Goal: Transaction & Acquisition: Purchase product/service

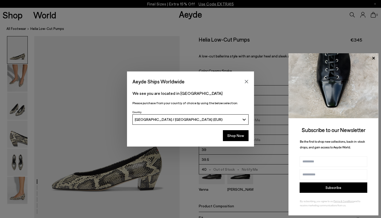
scroll to position [211, 0]
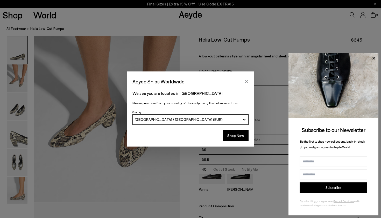
click at [247, 81] on icon "Close" at bounding box center [246, 81] width 3 height 3
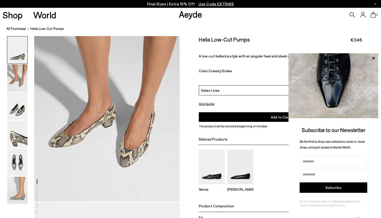
click at [184, 2] on p "Final Sizes | Extra 15% Off Use Code EXTRA15" at bounding box center [190, 4] width 87 height 6
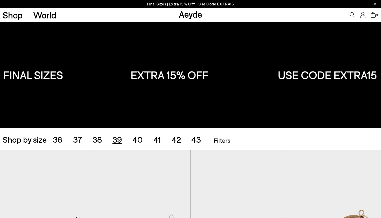
click at [116, 139] on span "39" at bounding box center [118, 139] width 10 height 10
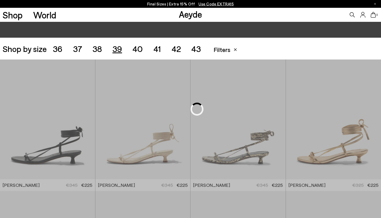
scroll to position [106, 0]
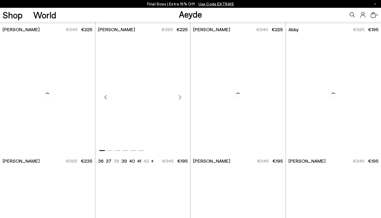
scroll to position [248, 0]
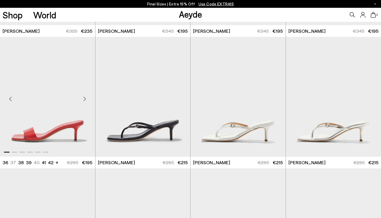
scroll to position [266, 0]
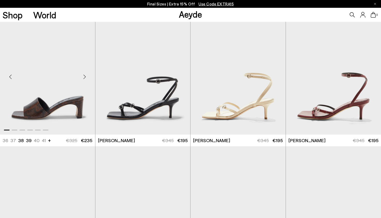
click at [46, 101] on img "1 / 6" at bounding box center [47, 75] width 95 height 120
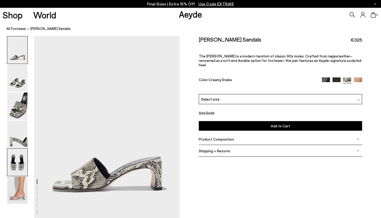
click at [14, 159] on img at bounding box center [17, 161] width 20 height 27
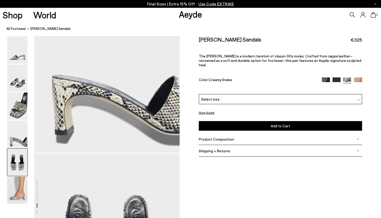
scroll to position [767, 0]
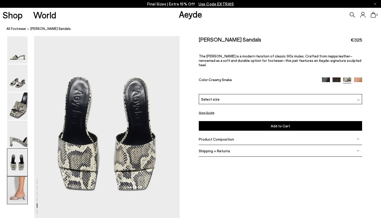
click at [19, 185] on img at bounding box center [17, 189] width 20 height 27
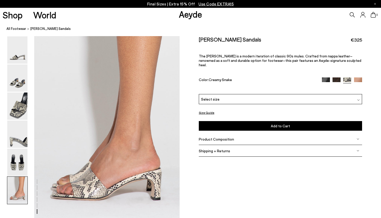
scroll to position [997, 0]
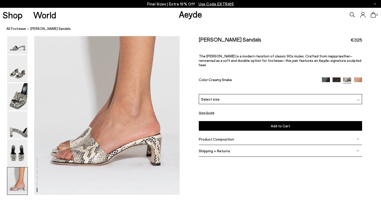
click at [358, 77] on img at bounding box center [358, 81] width 8 height 8
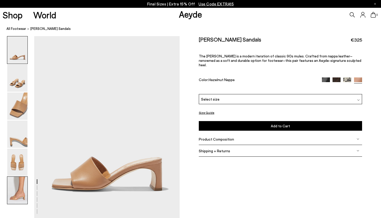
click at [19, 188] on img at bounding box center [17, 189] width 20 height 27
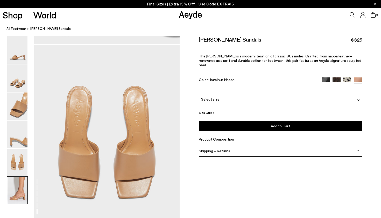
scroll to position [997, 0]
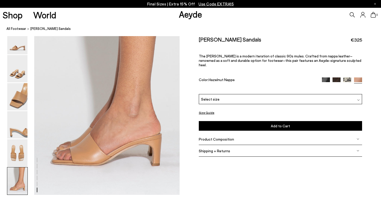
click at [325, 77] on img at bounding box center [326, 81] width 8 height 8
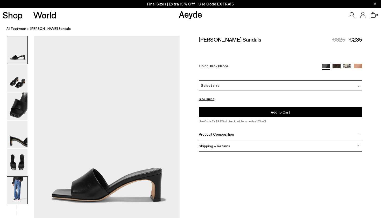
click at [14, 191] on img at bounding box center [17, 189] width 20 height 27
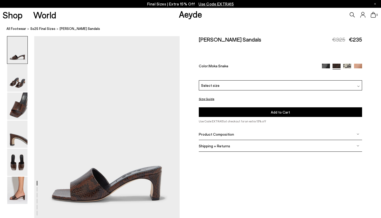
click at [228, 80] on div "Select size" at bounding box center [280, 85] width 163 height 10
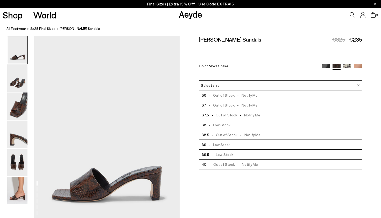
click at [227, 141] on span "- Low Stock" at bounding box center [218, 144] width 24 height 6
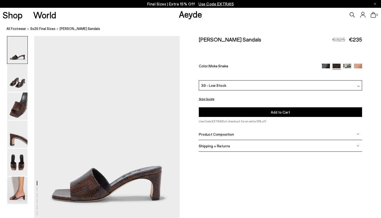
click at [245, 107] on button "Add to Cart Select a Size First" at bounding box center [280, 112] width 163 height 10
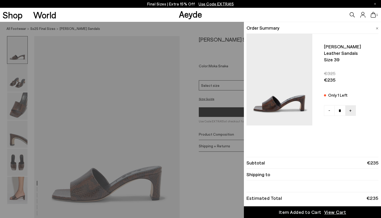
click at [220, 184] on div "Quick Add Color Size View Details Order Summary Jeanie leather sandals Size 39 -" at bounding box center [190, 120] width 381 height 196
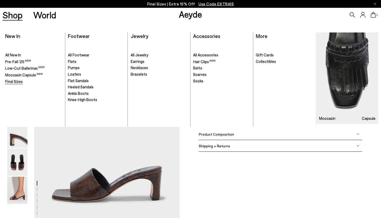
click at [13, 79] on span "Final Sizes" at bounding box center [14, 81] width 18 height 5
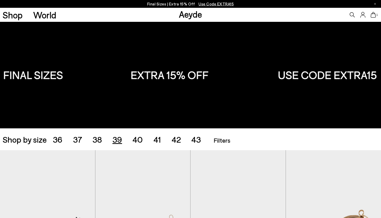
click at [118, 137] on span "39" at bounding box center [118, 139] width 10 height 10
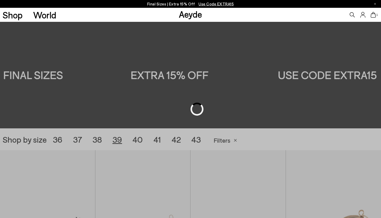
scroll to position [106, 0]
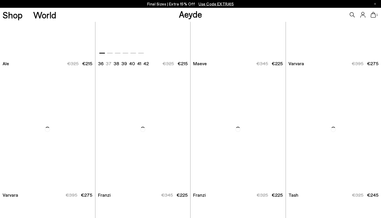
scroll to position [752, 0]
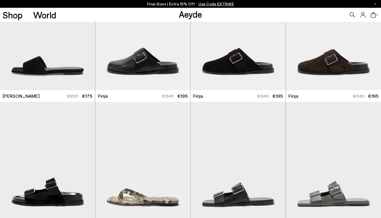
scroll to position [1501, 0]
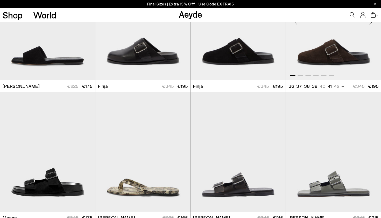
click at [324, 45] on img "1 / 6" at bounding box center [333, 21] width 95 height 120
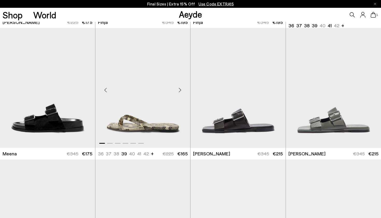
scroll to position [1566, 0]
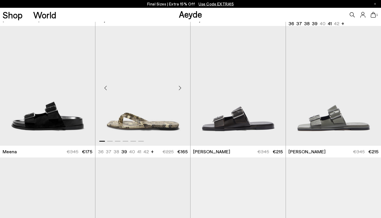
click at [145, 114] on img "1 / 6" at bounding box center [142, 86] width 95 height 120
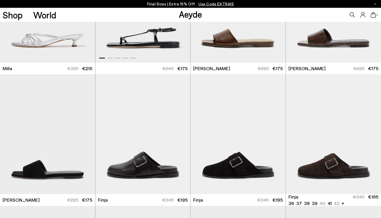
scroll to position [1314, 0]
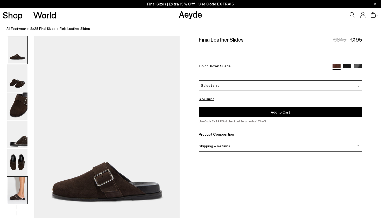
click at [19, 191] on img at bounding box center [17, 189] width 20 height 27
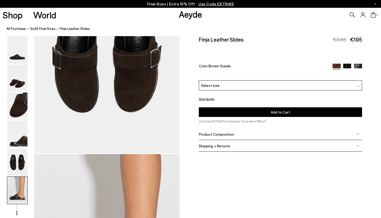
scroll to position [1010, 0]
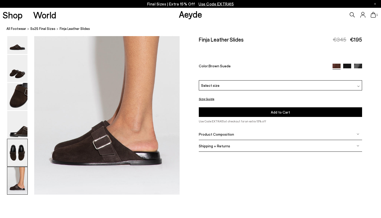
click at [18, 144] on img at bounding box center [17, 152] width 20 height 27
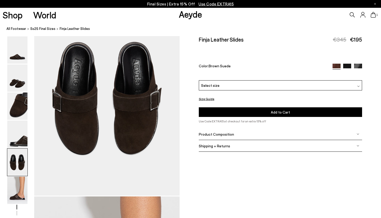
scroll to position [780, 0]
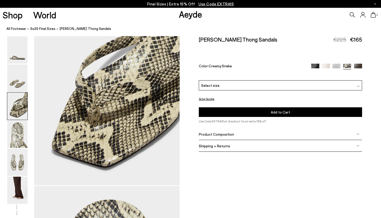
scroll to position [438, 0]
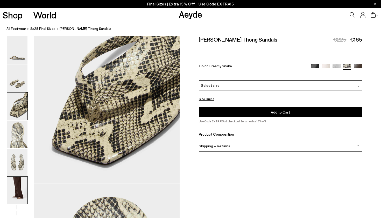
click at [15, 194] on img at bounding box center [17, 189] width 20 height 27
